Goal: Task Accomplishment & Management: Use online tool/utility

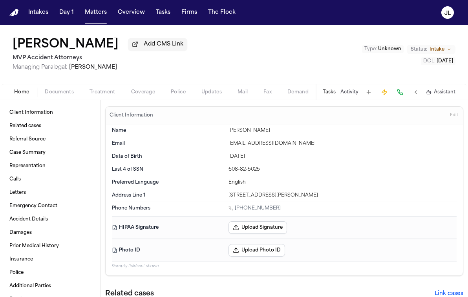
click at [146, 95] on span "Coverage" at bounding box center [143, 92] width 24 height 6
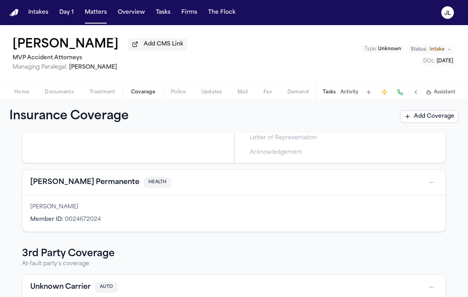
scroll to position [220, 0]
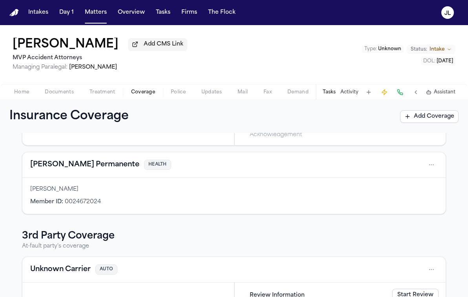
click at [80, 168] on button "Kaiser Permanente" at bounding box center [84, 165] width 109 height 11
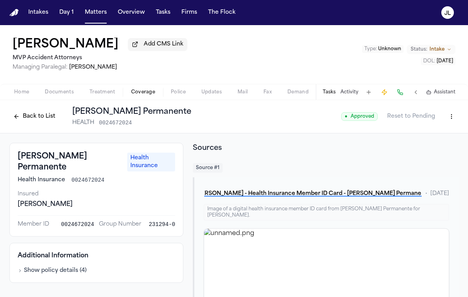
click at [30, 121] on button "Back to List" at bounding box center [34, 116] width 50 height 13
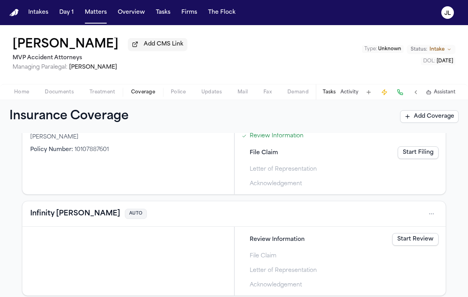
scroll to position [73, 0]
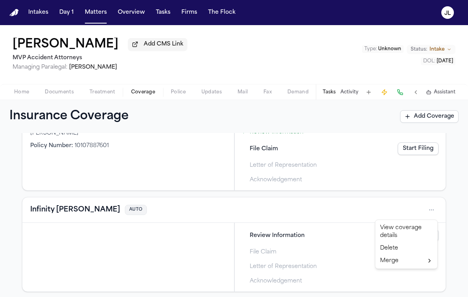
click at [433, 216] on html "Intakes Day 1 Matters Overview Tasks Firms The Flock JL Michael Guerrero Add CM…" at bounding box center [234, 148] width 468 height 297
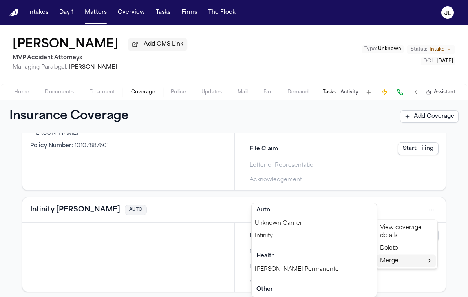
click at [306, 235] on div "Infinity" at bounding box center [314, 236] width 125 height 13
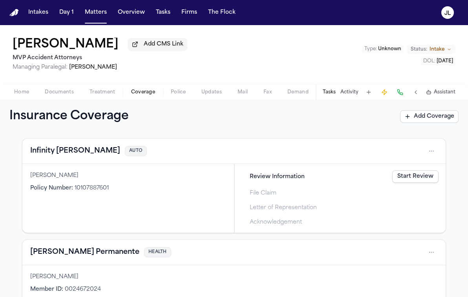
scroll to position [31, 0]
click at [39, 157] on div "Infinity Kemper AUTO" at bounding box center [234, 151] width 408 height 13
click at [39, 154] on button "Infinity Kemper" at bounding box center [75, 150] width 90 height 11
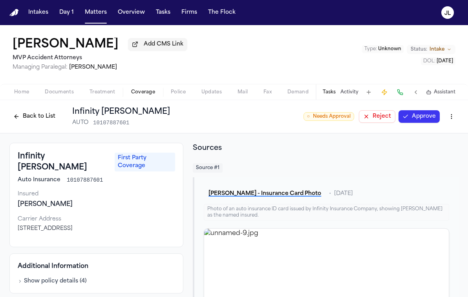
click at [417, 119] on button "Approve" at bounding box center [419, 116] width 41 height 13
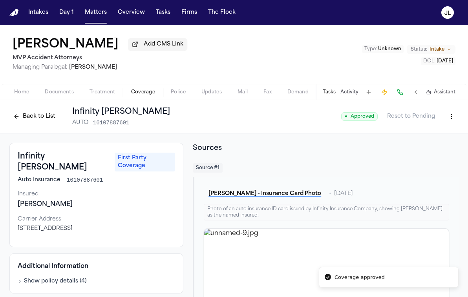
click at [48, 121] on button "Back to List" at bounding box center [34, 116] width 50 height 13
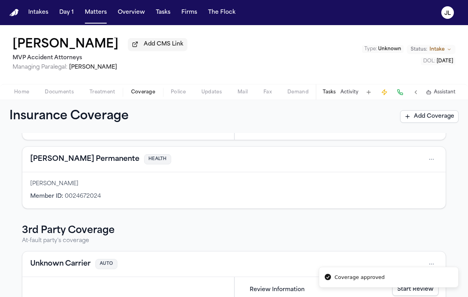
scroll to position [127, 0]
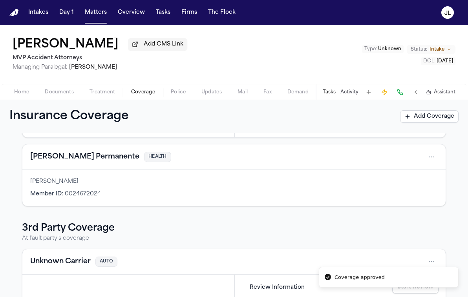
click at [75, 163] on button "Kaiser Permanente" at bounding box center [84, 157] width 109 height 11
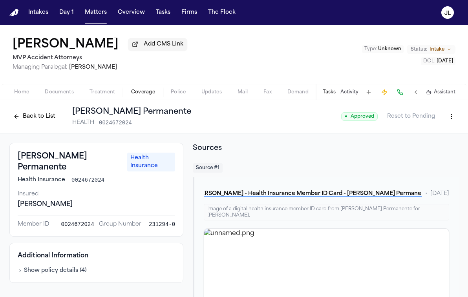
click at [50, 121] on button "Back to List" at bounding box center [34, 116] width 50 height 13
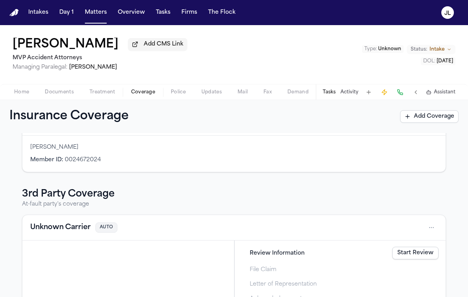
scroll to position [184, 0]
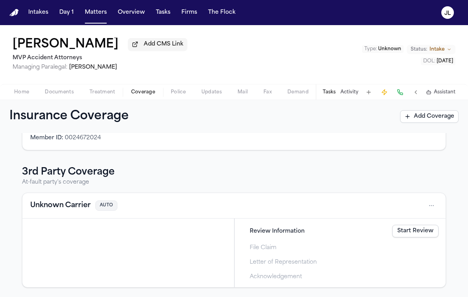
click at [71, 209] on button "Unknown Carrier" at bounding box center [60, 205] width 61 height 11
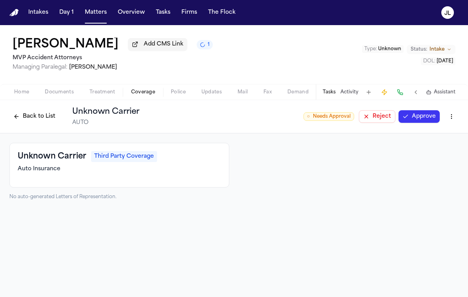
click at [449, 119] on html "Intakes Day 1 Matters Overview Tasks Firms The Flock JL Michael Guerrero Add CM…" at bounding box center [234, 148] width 468 height 297
click at [427, 145] on div "Delete Coverage" at bounding box center [425, 148] width 66 height 13
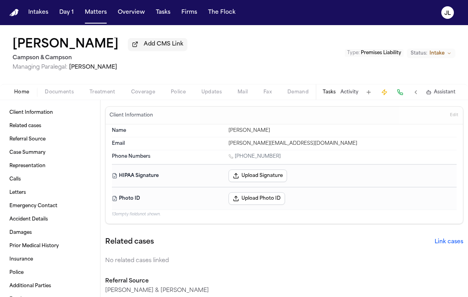
click at [149, 95] on span "Coverage" at bounding box center [143, 92] width 24 height 6
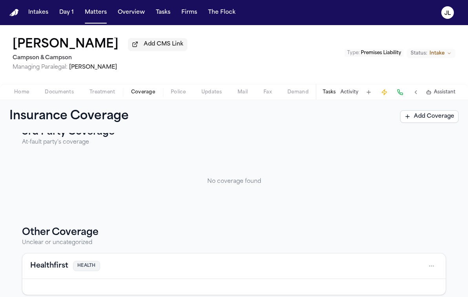
scroll to position [118, 0]
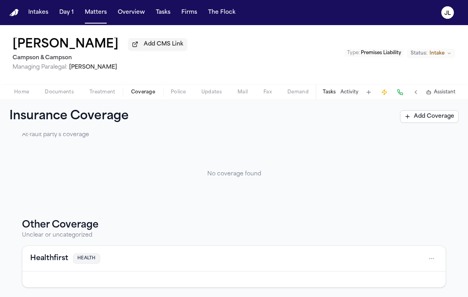
click at [60, 256] on button "Healthfirst" at bounding box center [49, 258] width 38 height 11
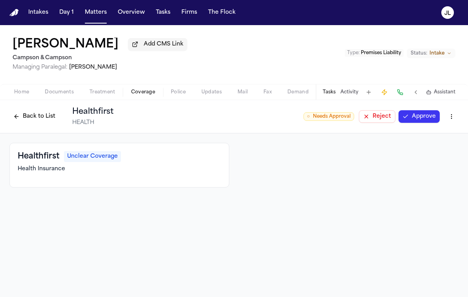
click at [413, 117] on button "Approve" at bounding box center [419, 116] width 41 height 13
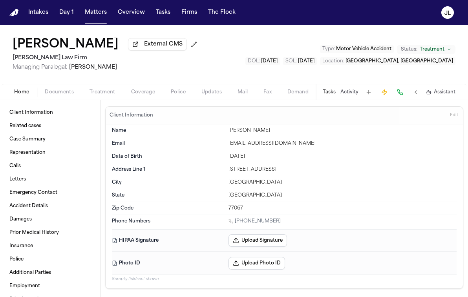
click at [147, 95] on span "Coverage" at bounding box center [143, 92] width 24 height 6
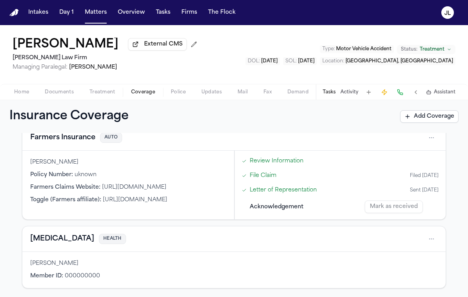
scroll to position [24, 0]
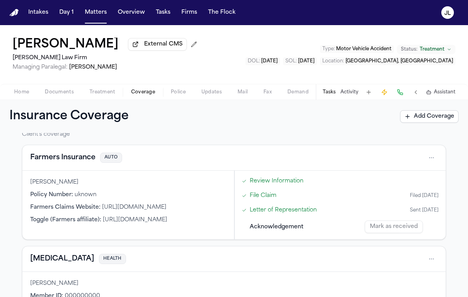
click at [42, 263] on button "[MEDICAL_DATA]" at bounding box center [62, 259] width 64 height 11
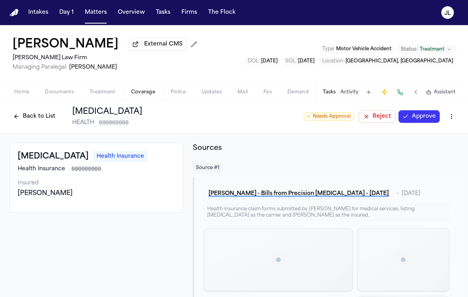
click at [423, 119] on button "Approve" at bounding box center [419, 116] width 41 height 13
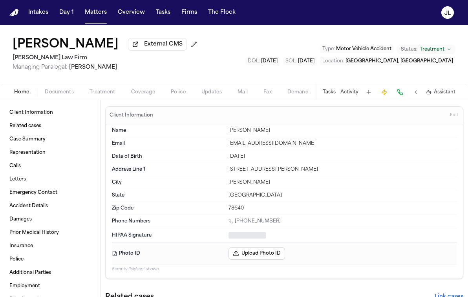
click at [137, 95] on span "Coverage" at bounding box center [143, 92] width 24 height 6
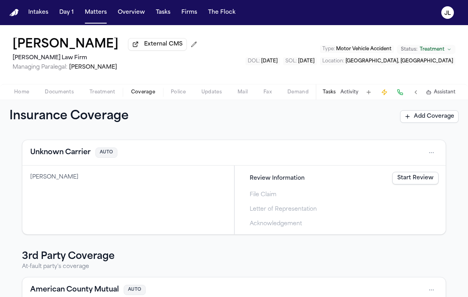
scroll to position [33, 0]
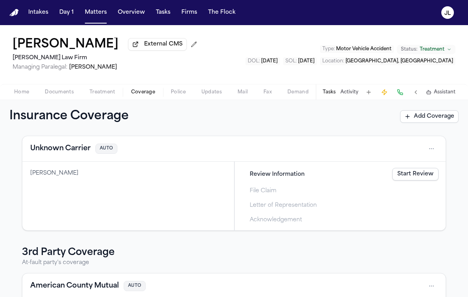
click at [61, 154] on button "Unknown Carrier" at bounding box center [60, 148] width 61 height 11
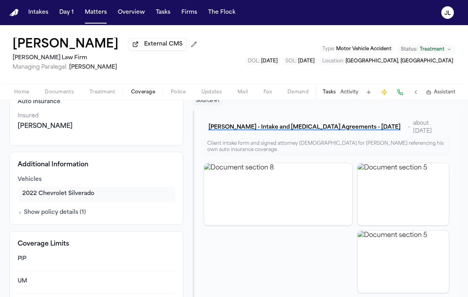
scroll to position [88, 0]
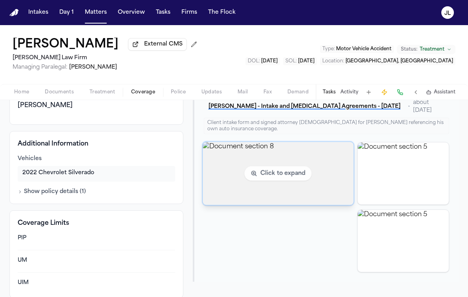
click at [268, 190] on img "View document section 8" at bounding box center [278, 173] width 151 height 63
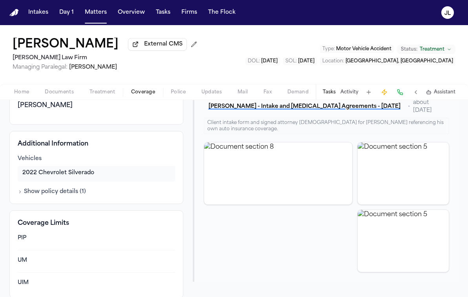
scroll to position [0, 0]
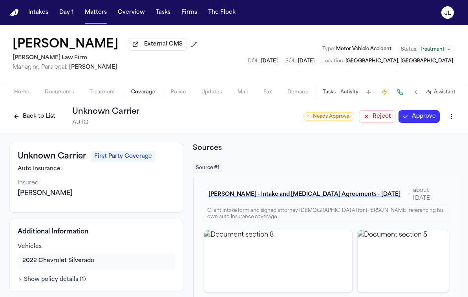
click at [42, 114] on button "Back to List" at bounding box center [34, 116] width 50 height 13
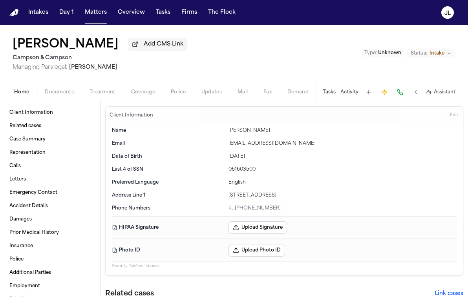
click at [144, 100] on div "Home Documents Treatment Coverage Police Updates Mail Fax Demand Workspaces Art…" at bounding box center [234, 92] width 468 height 16
click at [144, 94] on span "Coverage" at bounding box center [143, 92] width 24 height 6
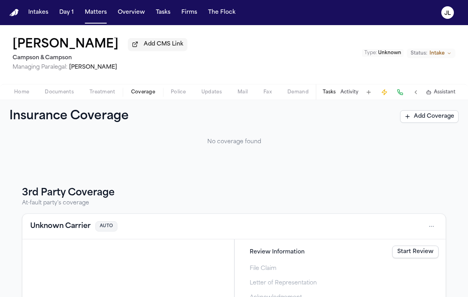
scroll to position [79, 0]
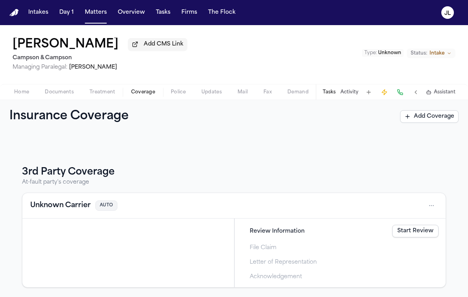
click at [68, 200] on div "Unknown Carrier AUTO" at bounding box center [234, 206] width 408 height 13
click at [68, 201] on button "Unknown Carrier" at bounding box center [60, 205] width 61 height 11
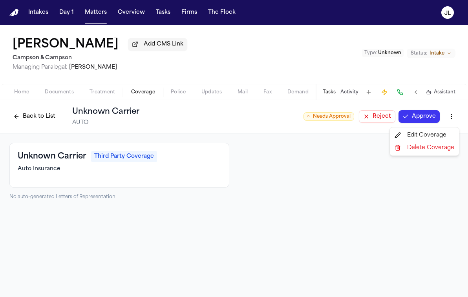
click at [451, 117] on html "Intakes Day 1 Matters Overview Tasks Firms The [PERSON_NAME] [PERSON_NAME] Add …" at bounding box center [234, 148] width 468 height 297
click at [414, 151] on div "Delete Coverage" at bounding box center [425, 148] width 66 height 13
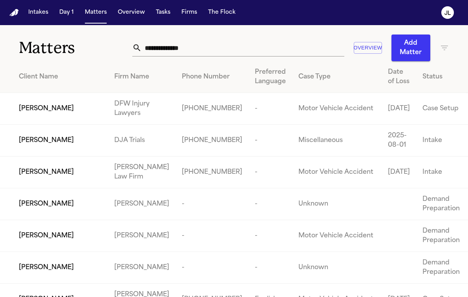
click at [185, 47] on input "text" at bounding box center [243, 47] width 203 height 17
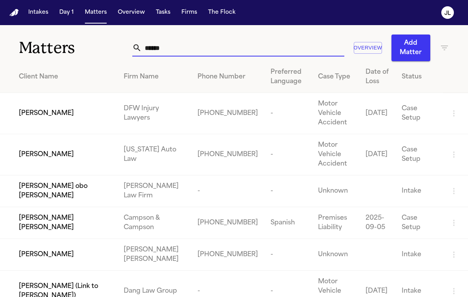
type input "******"
click at [35, 120] on td "[PERSON_NAME]" at bounding box center [58, 113] width 117 height 41
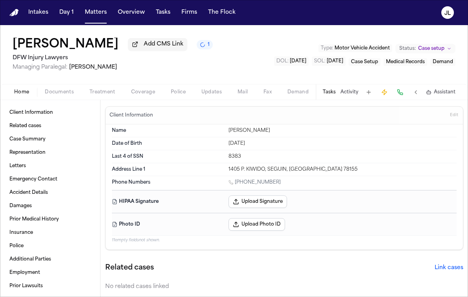
click at [141, 95] on span "Coverage" at bounding box center [143, 92] width 24 height 6
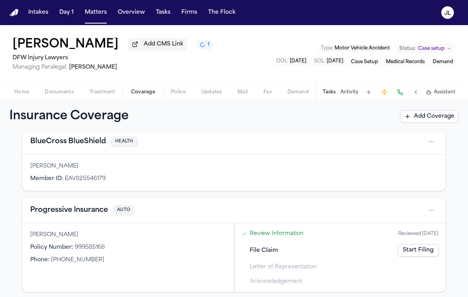
scroll to position [41, 0]
click at [81, 212] on button "Progressive Insurance" at bounding box center [69, 210] width 78 height 11
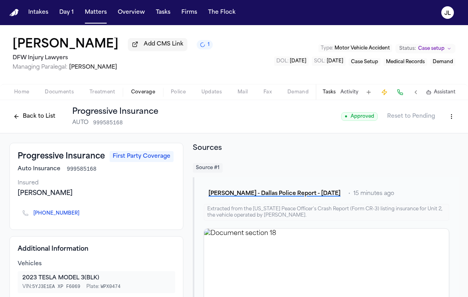
click at [51, 119] on button "Back to List" at bounding box center [34, 116] width 50 height 13
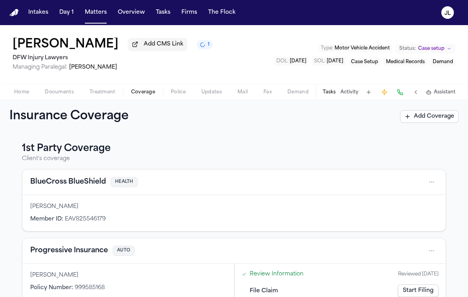
scroll to position [50, 0]
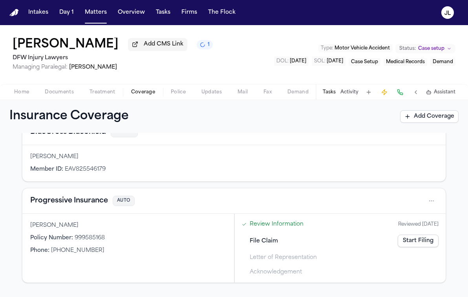
click at [420, 246] on link "Start Filing" at bounding box center [418, 241] width 41 height 13
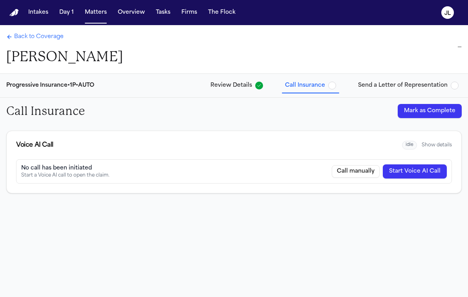
click at [429, 167] on button "Start Voice AI Call" at bounding box center [415, 172] width 64 height 14
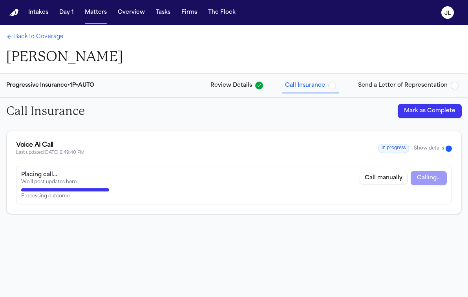
click at [437, 145] on button "Show details 1" at bounding box center [433, 148] width 38 height 7
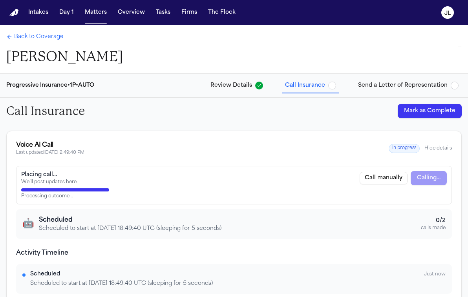
scroll to position [64, 0]
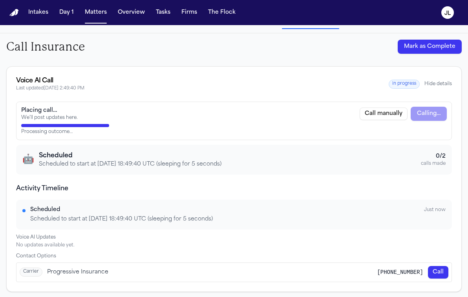
click at [447, 86] on button "Hide details" at bounding box center [439, 84] width 28 height 6
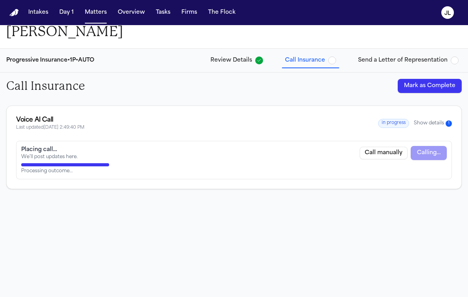
scroll to position [25, 0]
click at [447, 86] on button "Mark as Complete" at bounding box center [430, 86] width 64 height 14
click at [429, 124] on button "Show details 1" at bounding box center [433, 123] width 38 height 7
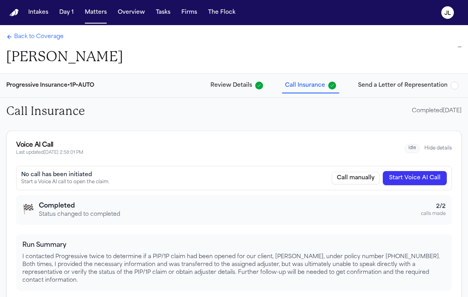
click at [440, 146] on button "Hide details" at bounding box center [439, 148] width 28 height 6
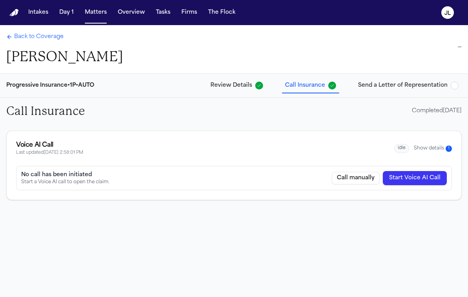
click at [433, 151] on button "Show details 1" at bounding box center [433, 148] width 38 height 7
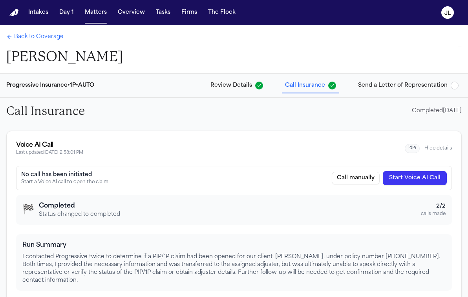
click at [435, 172] on button "Start Voice AI Call" at bounding box center [415, 178] width 64 height 14
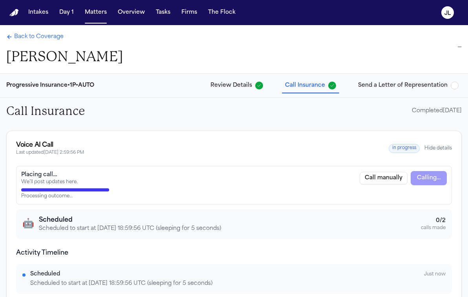
click at [18, 36] on span "Back to Coverage" at bounding box center [39, 37] width 50 height 8
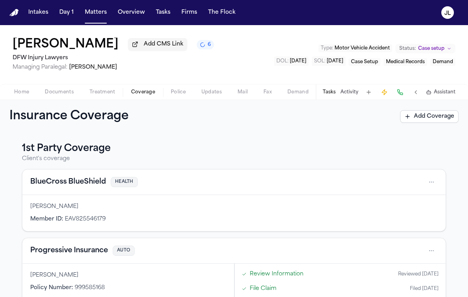
click at [332, 93] on button "Tasks" at bounding box center [329, 92] width 13 height 6
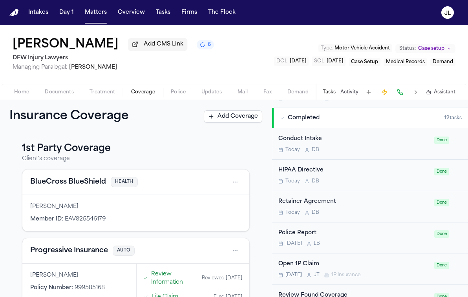
scroll to position [522, 0]
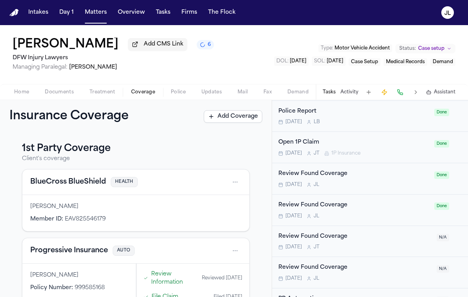
click at [340, 140] on div "Open 1P Claim Tomorrow J T 1P Insurance" at bounding box center [354, 147] width 151 height 18
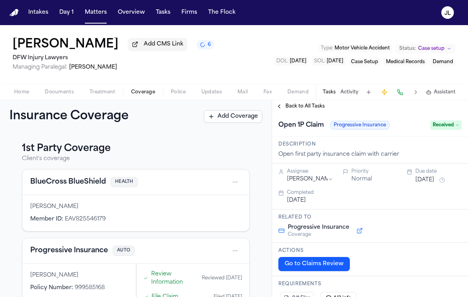
click at [440, 127] on span "Received" at bounding box center [446, 125] width 31 height 9
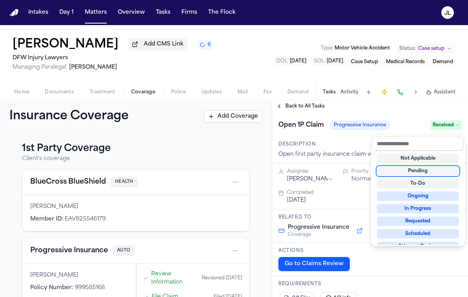
click at [425, 177] on div "Not Applicable Pending To-Do Ongoing In Progress Requested Scheduled Attorney R…" at bounding box center [418, 198] width 92 height 94
click at [424, 173] on div "Pending" at bounding box center [418, 171] width 82 height 9
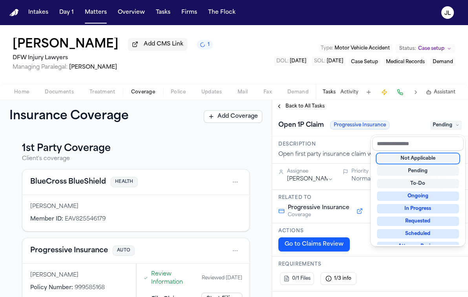
click at [282, 108] on div "**********" at bounding box center [370, 198] width 196 height 197
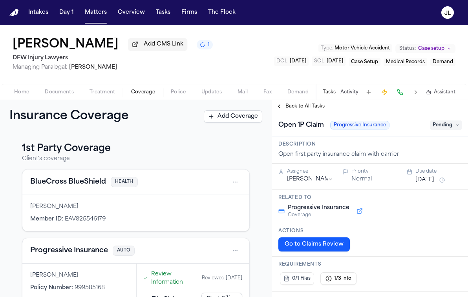
click at [282, 108] on button "Back to All Tasks" at bounding box center [300, 106] width 57 height 6
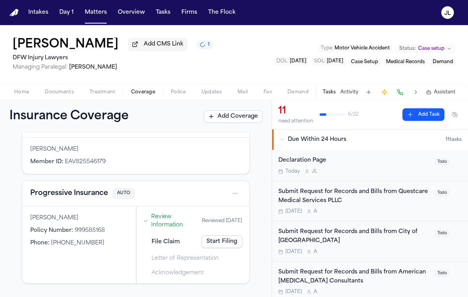
scroll to position [59, 0]
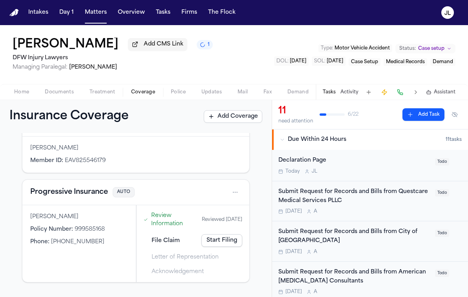
click at [82, 194] on button "Progressive Insurance" at bounding box center [69, 192] width 78 height 11
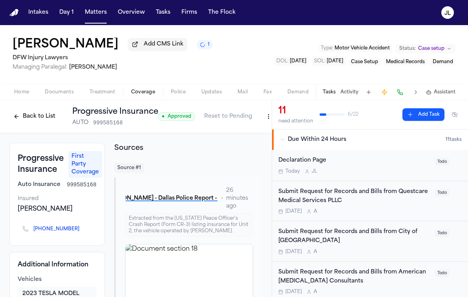
click at [31, 114] on button "Back to List" at bounding box center [34, 116] width 50 height 13
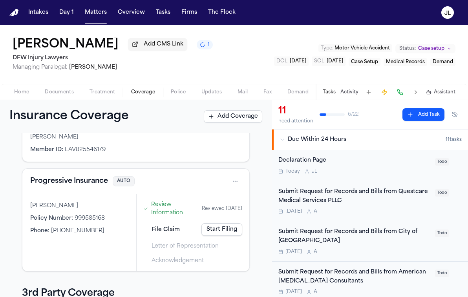
scroll to position [95, 0]
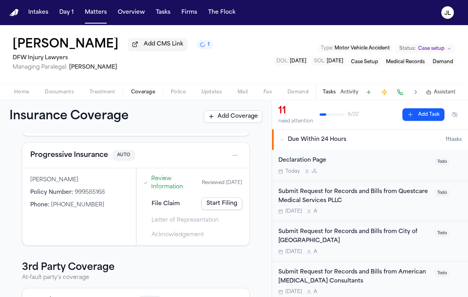
click at [223, 206] on link "Start Filing" at bounding box center [222, 204] width 41 height 13
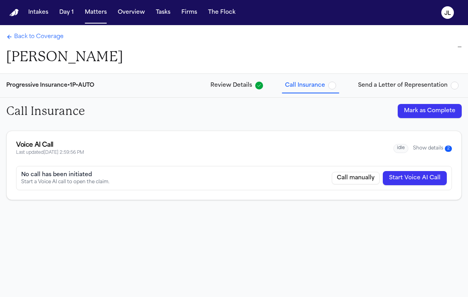
click at [429, 149] on button "Show details 2" at bounding box center [432, 148] width 39 height 7
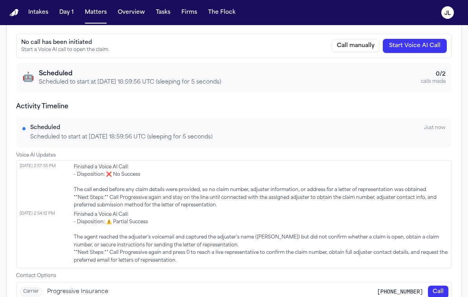
scroll to position [152, 0]
